Goal: Feedback & Contribution: Submit feedback/report problem

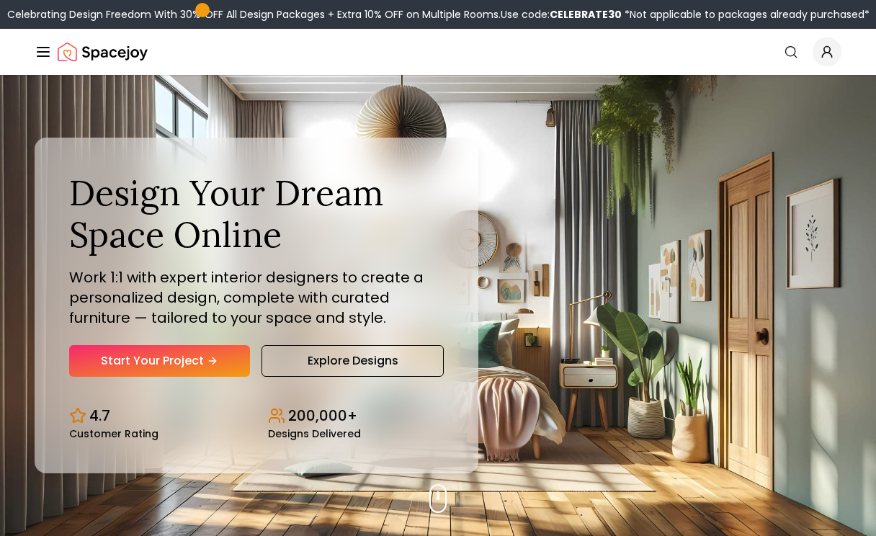
click at [826, 56] on icon "Global" at bounding box center [827, 52] width 14 height 14
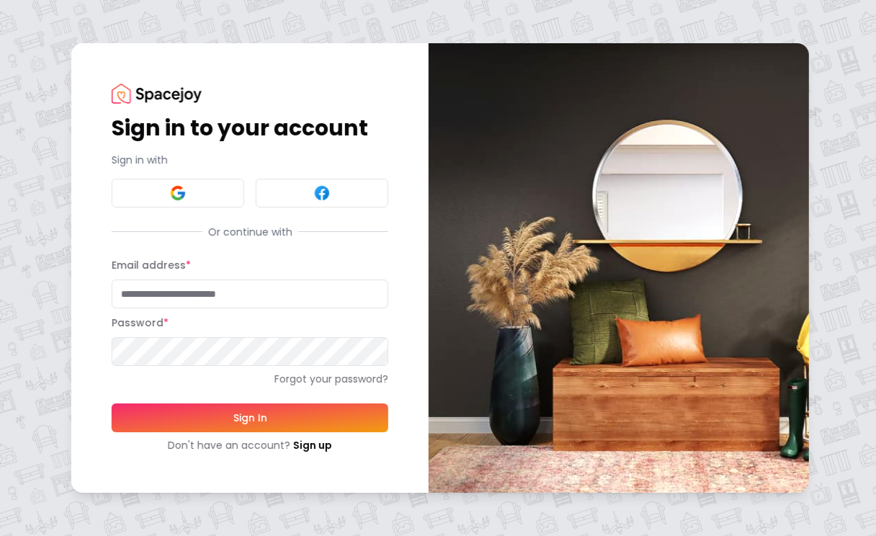
type input "**********"
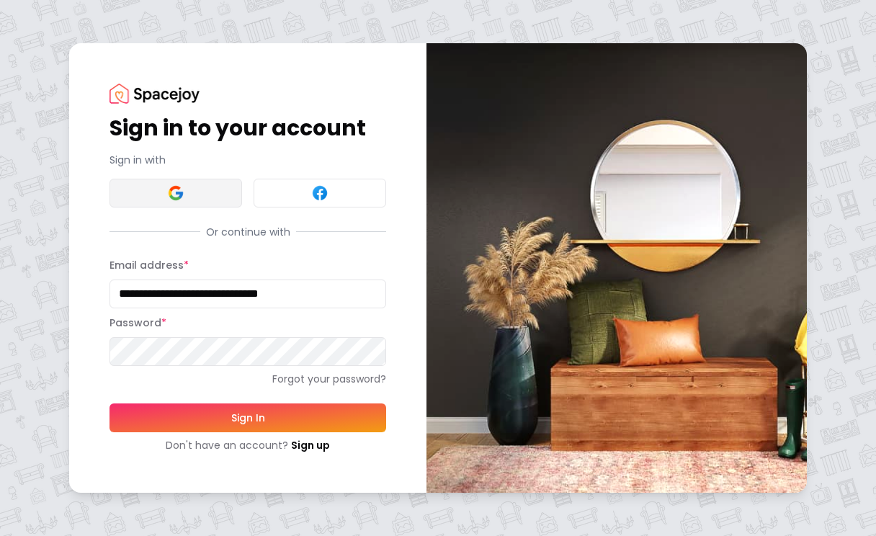
click at [171, 186] on img at bounding box center [175, 192] width 17 height 17
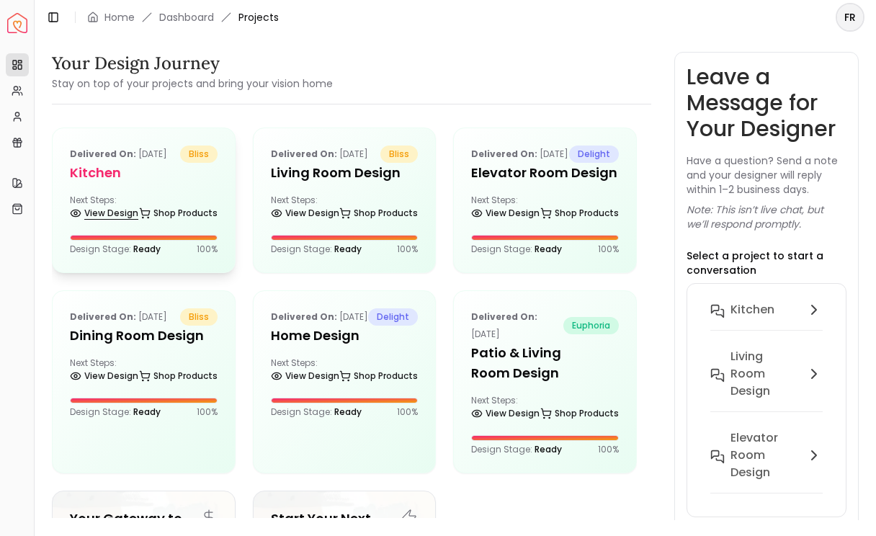
click at [127, 223] on link "View Design" at bounding box center [104, 213] width 68 height 20
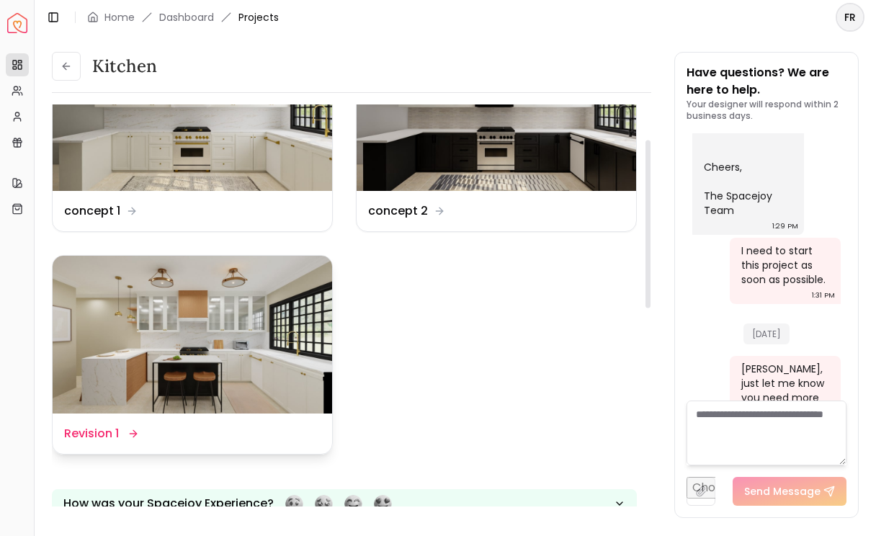
scroll to position [84, 0]
click at [138, 434] on icon at bounding box center [134, 433] width 12 height 12
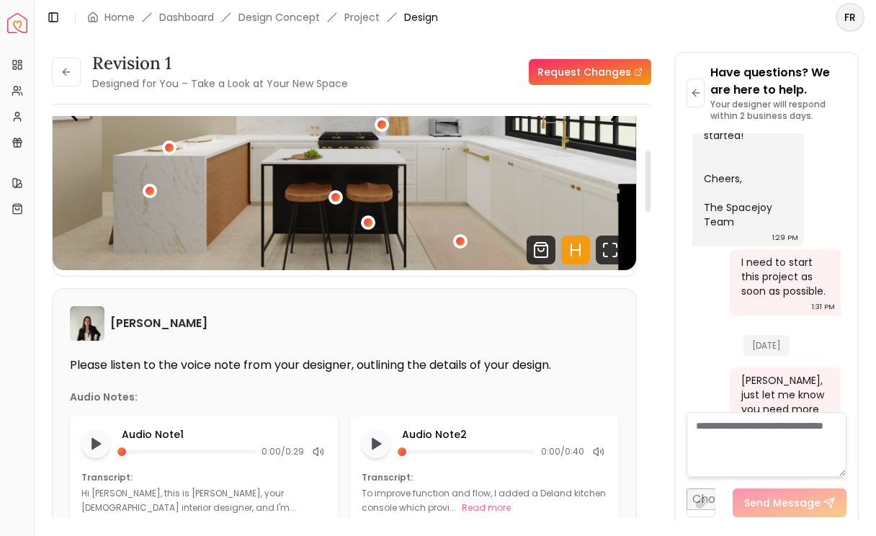
scroll to position [240, 0]
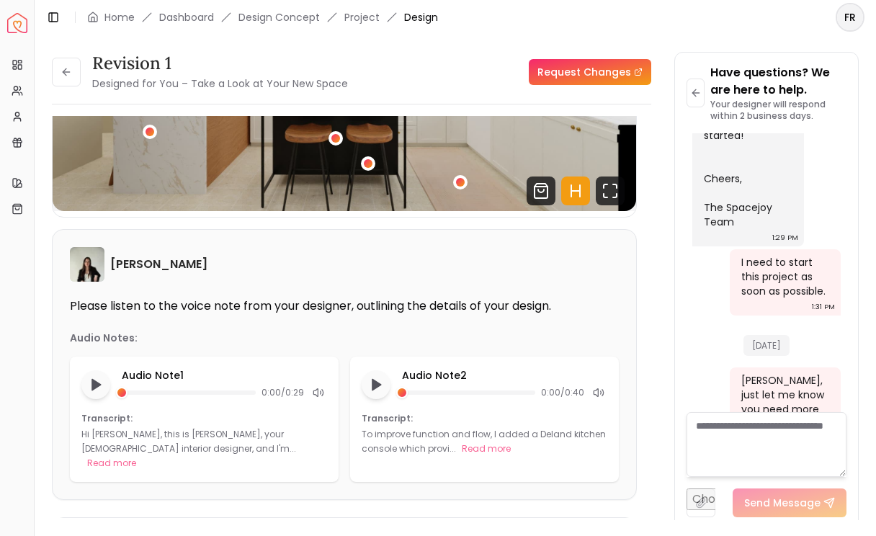
click at [586, 67] on link "Request Changes" at bounding box center [590, 72] width 122 height 26
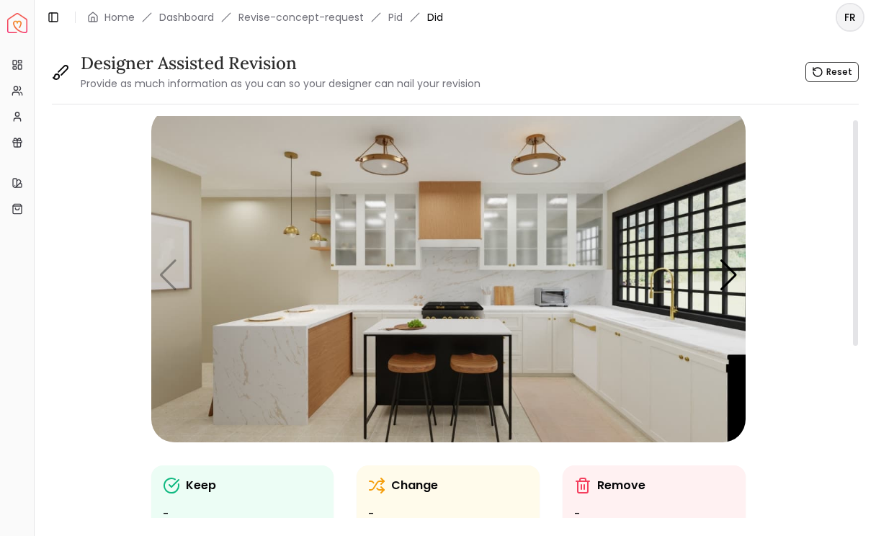
scroll to position [6, 0]
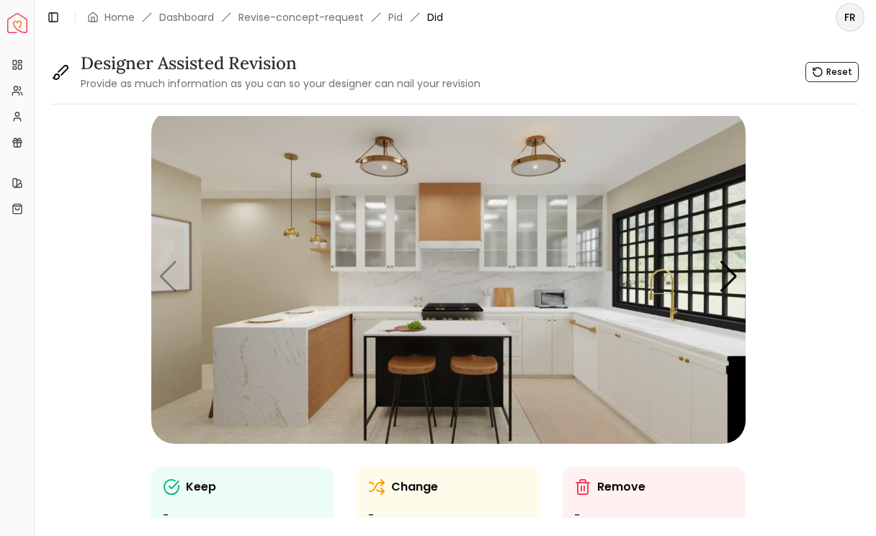
click at [401, 84] on small "Provide as much information as you can so your designer can nail your revision" at bounding box center [281, 83] width 400 height 14
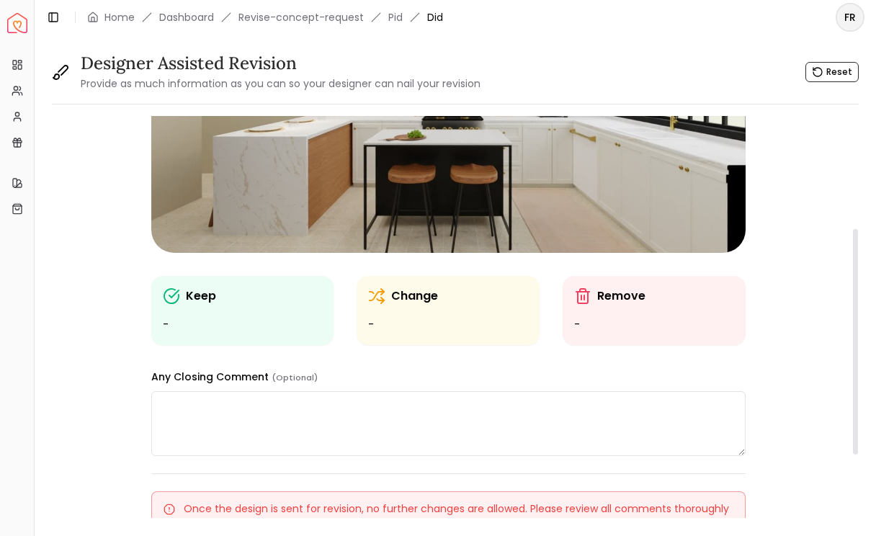
scroll to position [200, 0]
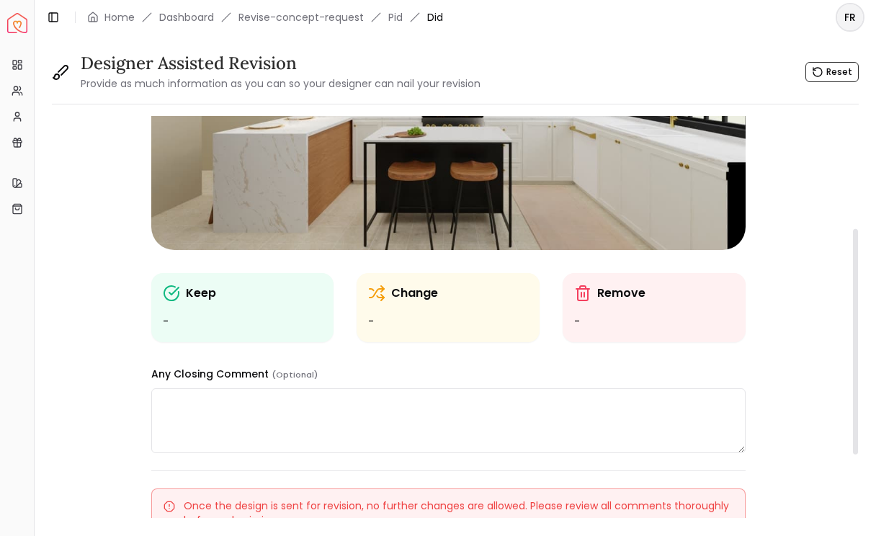
click at [219, 396] on textarea at bounding box center [448, 420] width 594 height 65
paste textarea "**********"
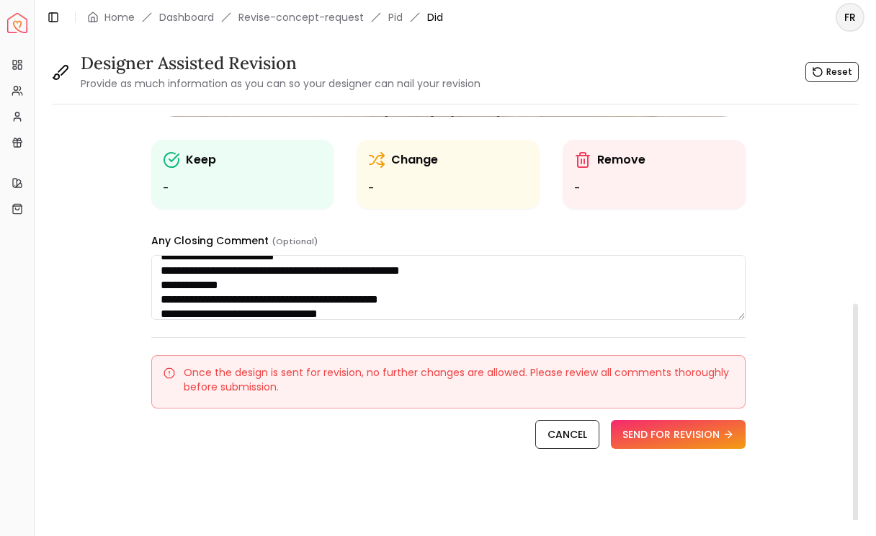
scroll to position [0, 0]
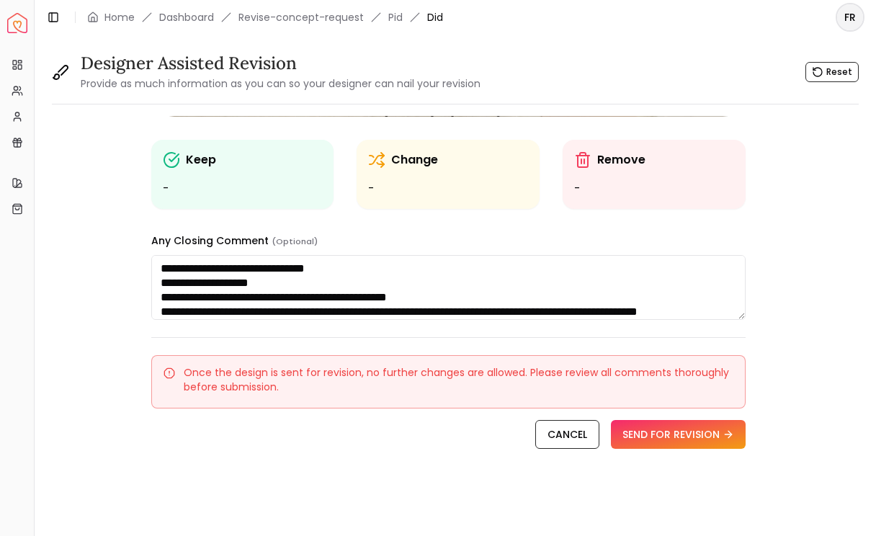
type textarea "**********"
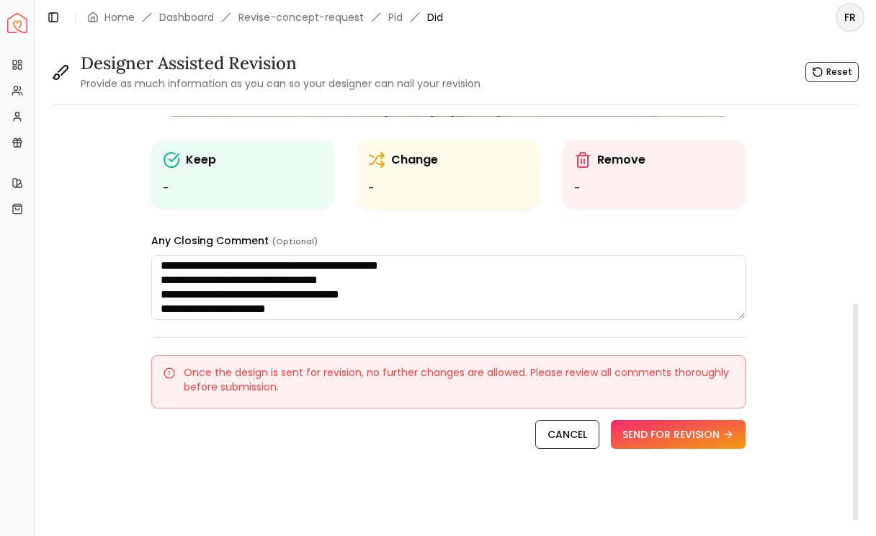
scroll to position [111, 0]
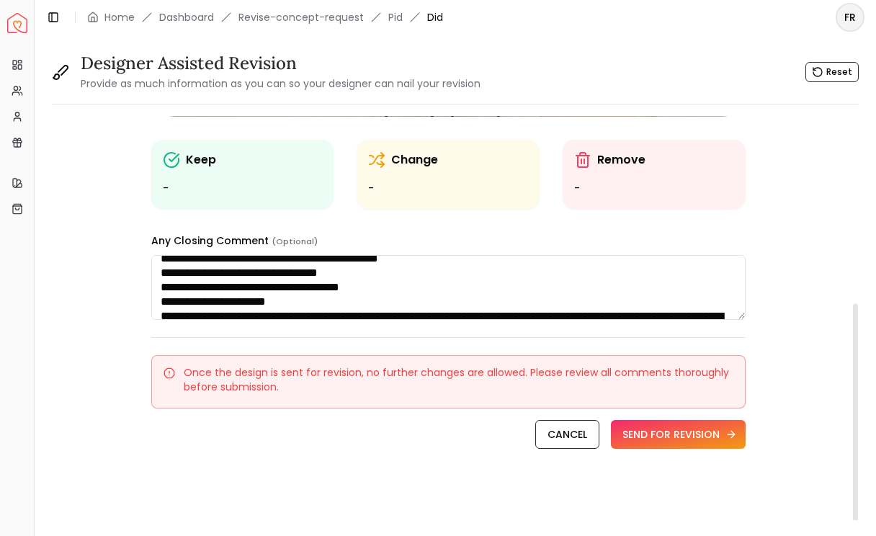
click at [672, 439] on button "SEND FOR REVISION" at bounding box center [678, 434] width 135 height 29
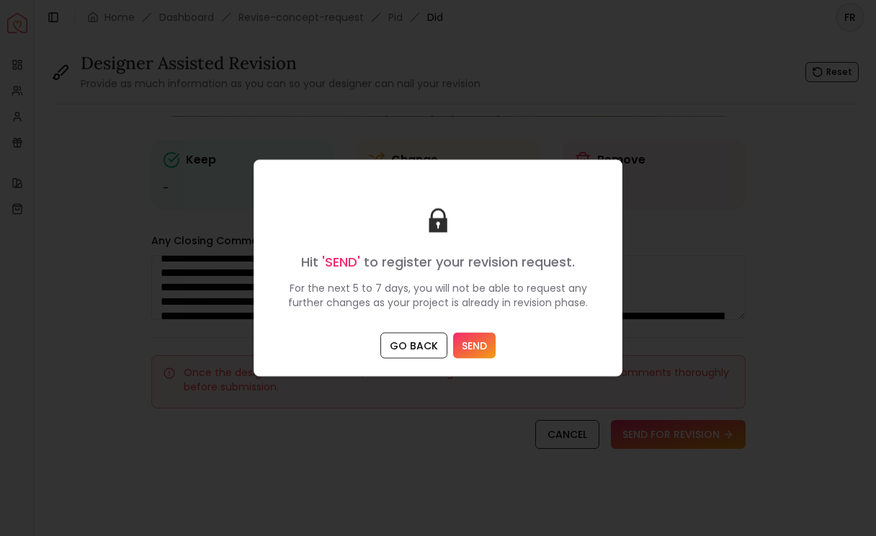
click at [468, 351] on button "SEND" at bounding box center [474, 346] width 43 height 26
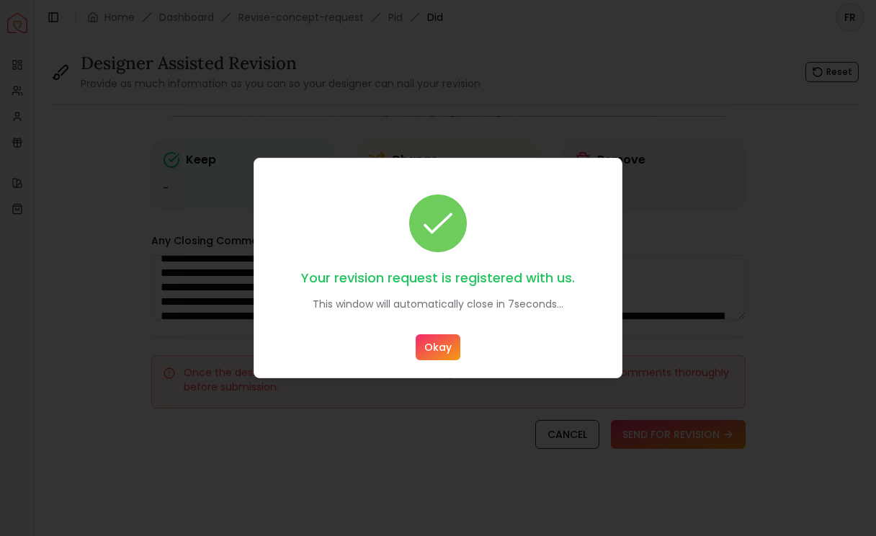
click at [442, 349] on button "Okay" at bounding box center [438, 347] width 45 height 26
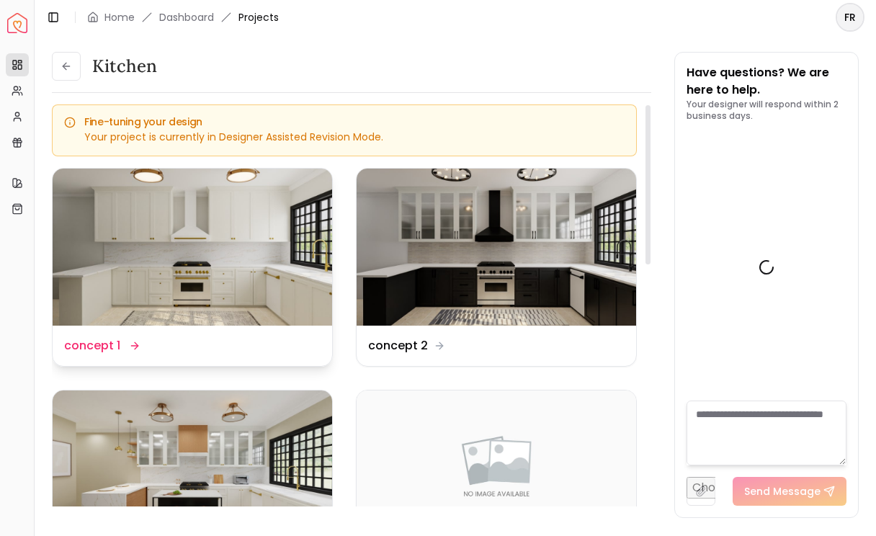
scroll to position [1001, 0]
